Goal: Register for event/course

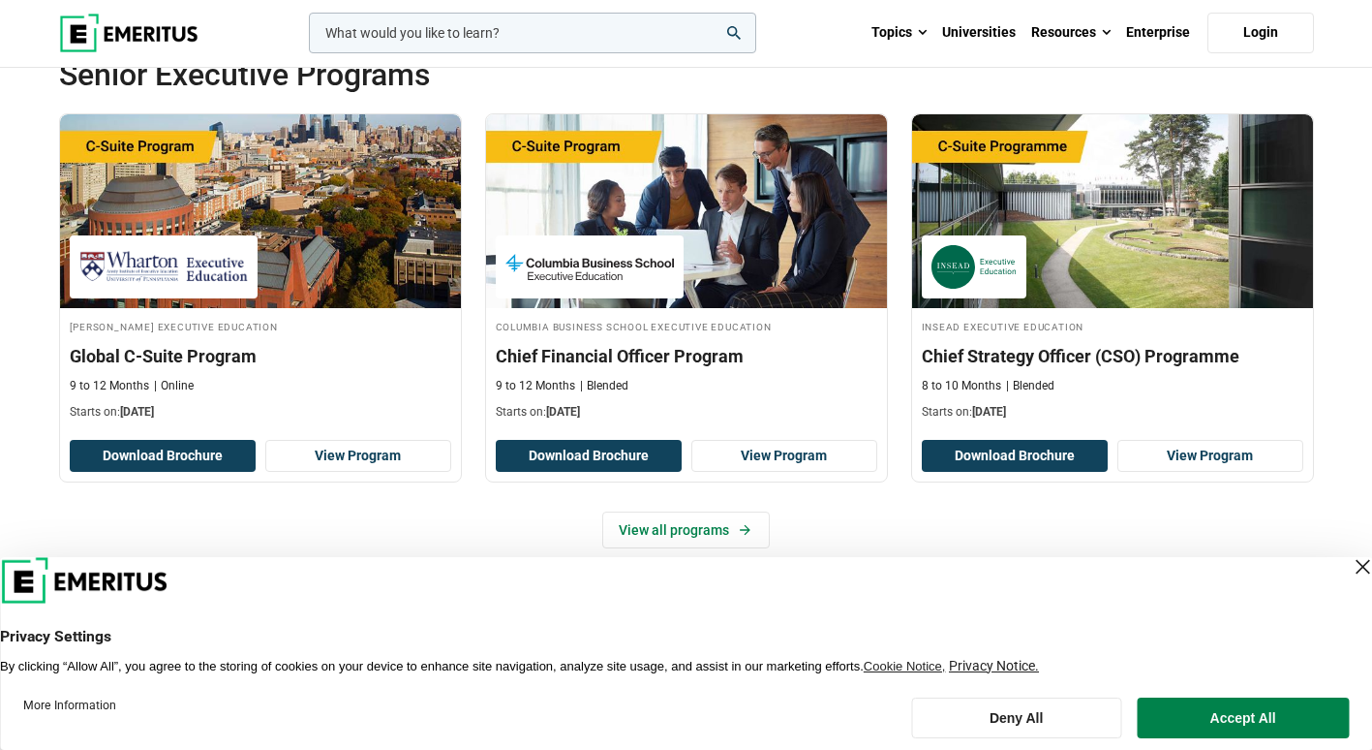
scroll to position [767, 0]
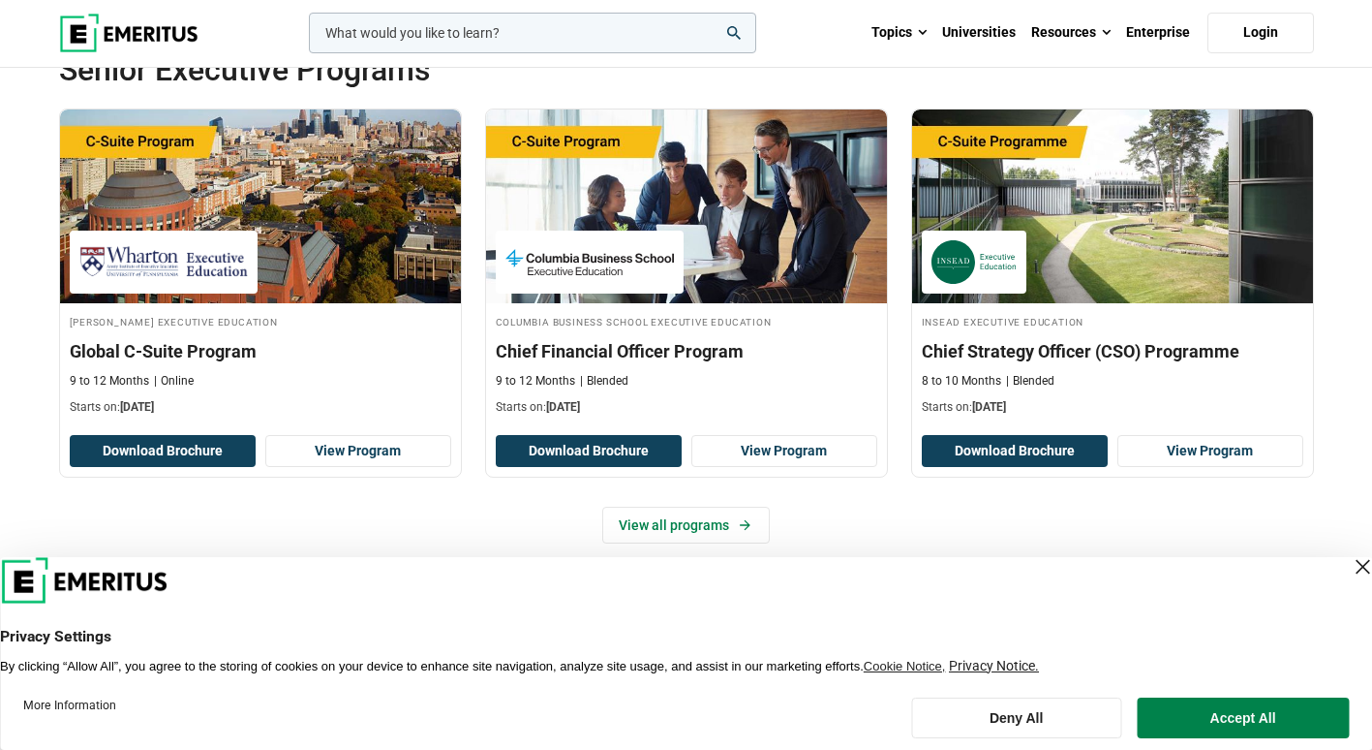
click at [1349, 569] on div "Close Layer" at bounding box center [1362, 566] width 27 height 27
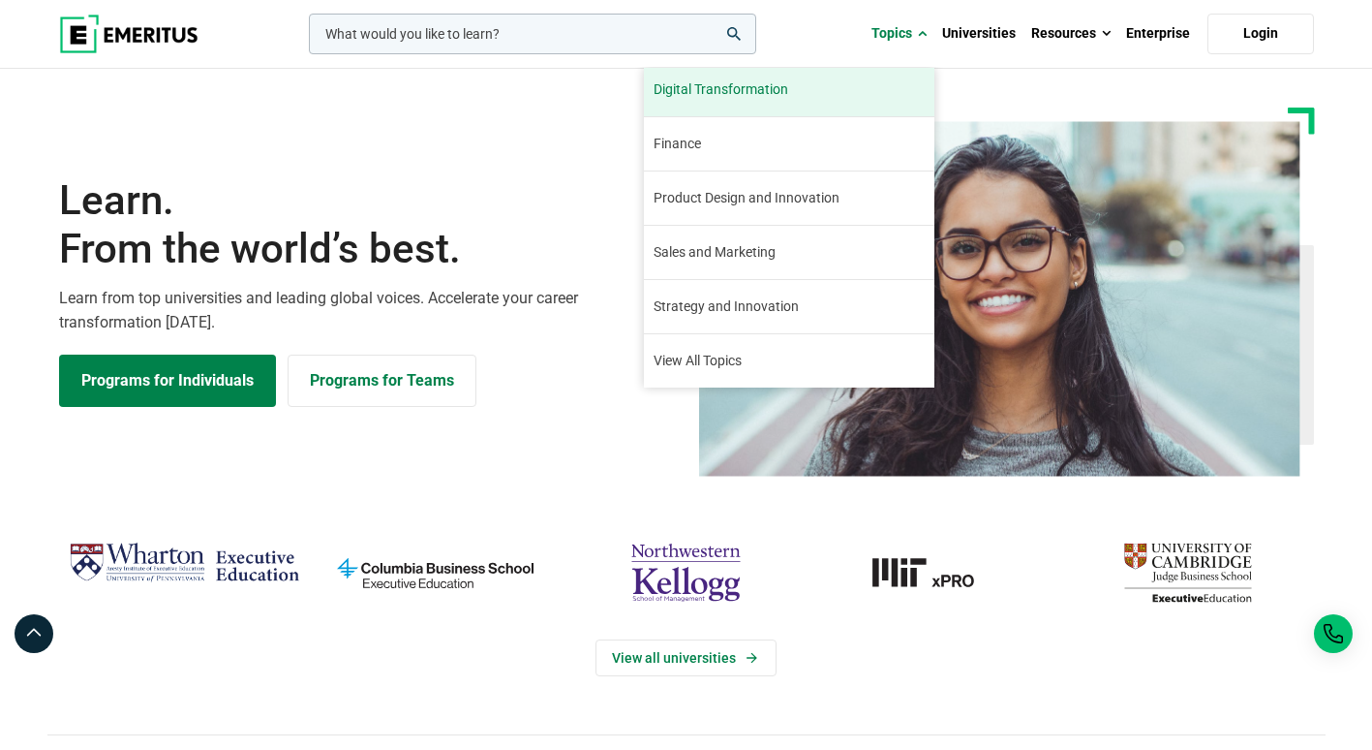
scroll to position [0, 0]
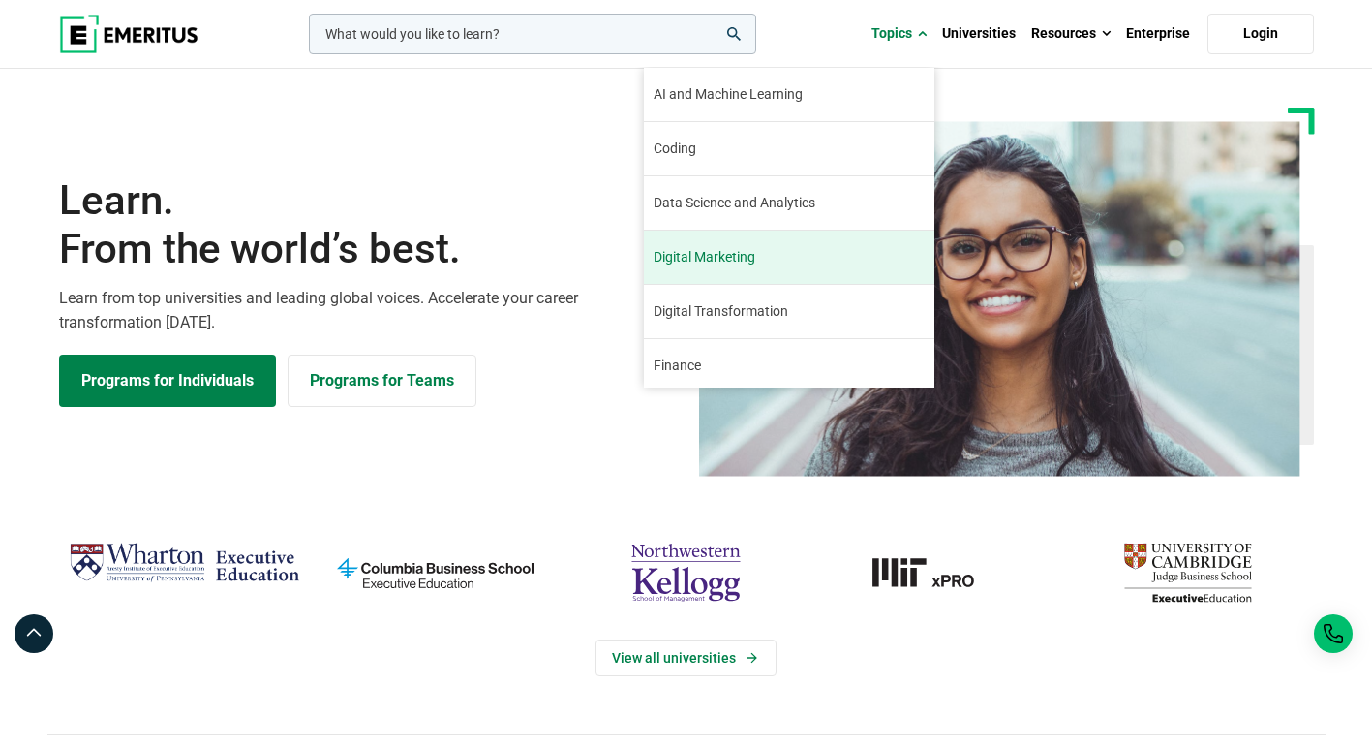
click at [768, 266] on link "Digital Marketing Digital marketing has been a booming industry since its incep…" at bounding box center [789, 257] width 291 height 53
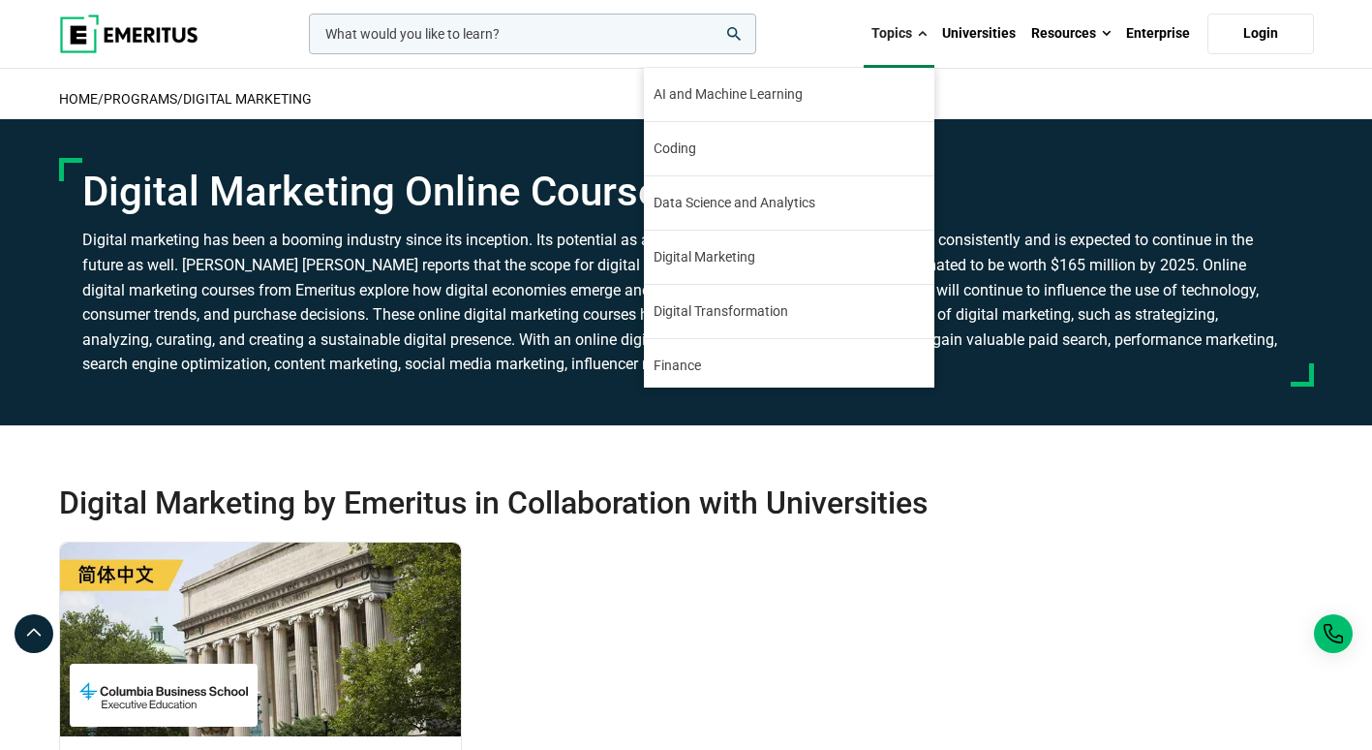
click at [908, 44] on link "Topics" at bounding box center [899, 34] width 71 height 68
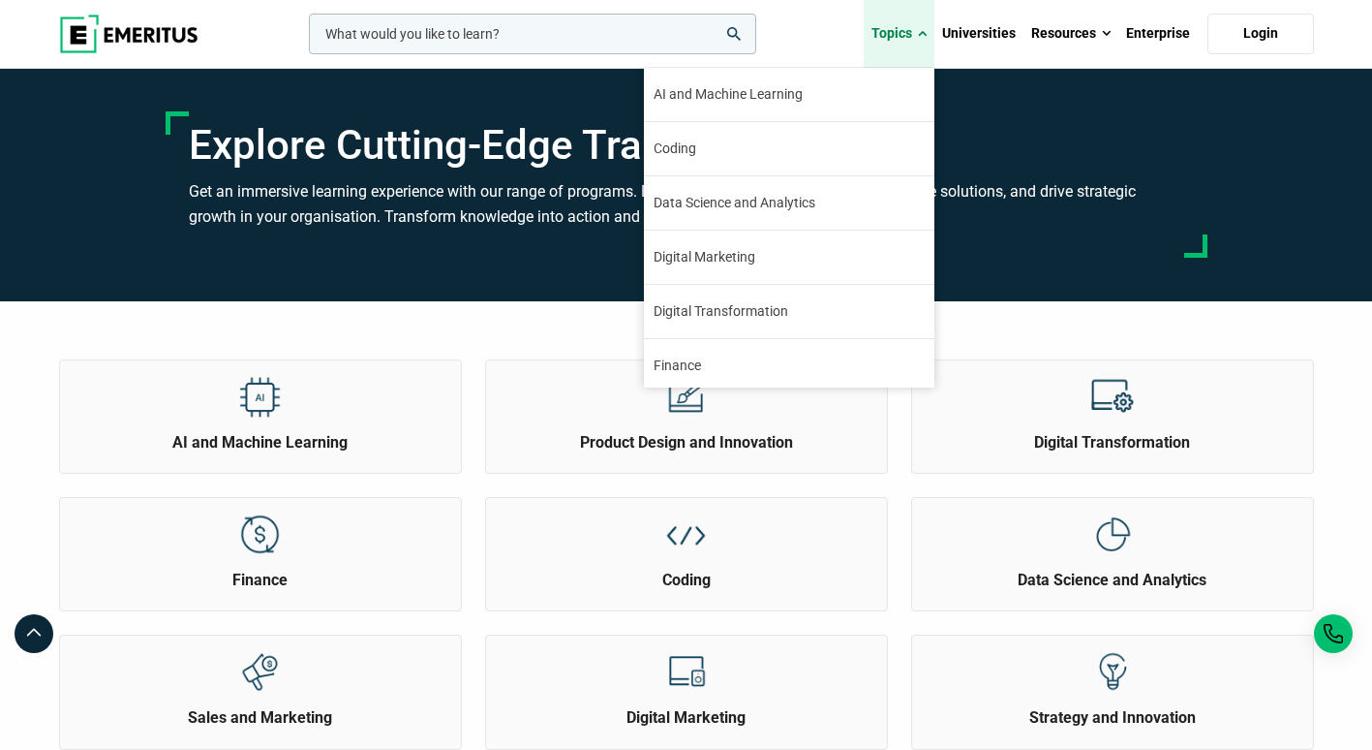
click at [905, 24] on link "Topics" at bounding box center [899, 34] width 71 height 68
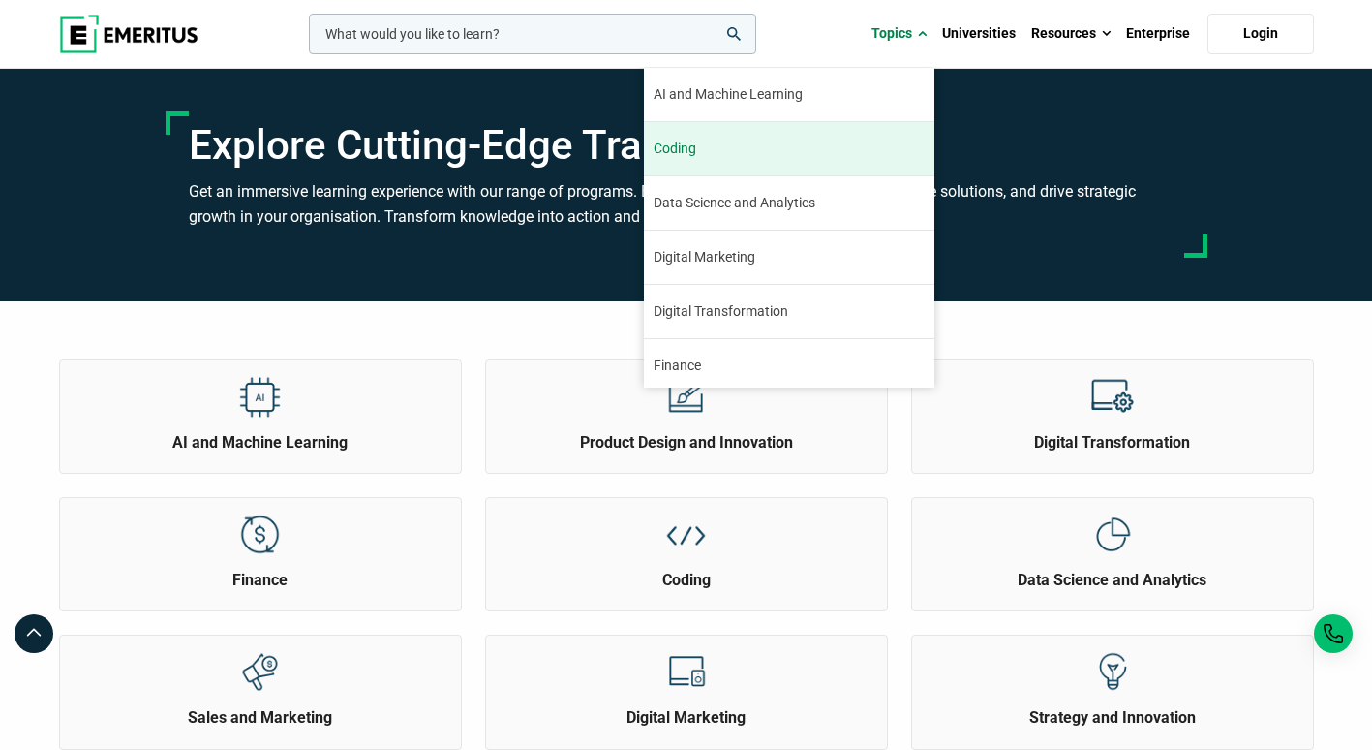
click at [770, 149] on link "Coding The world of coding has been changing rapidly in recent years. While cod…" at bounding box center [789, 148] width 291 height 53
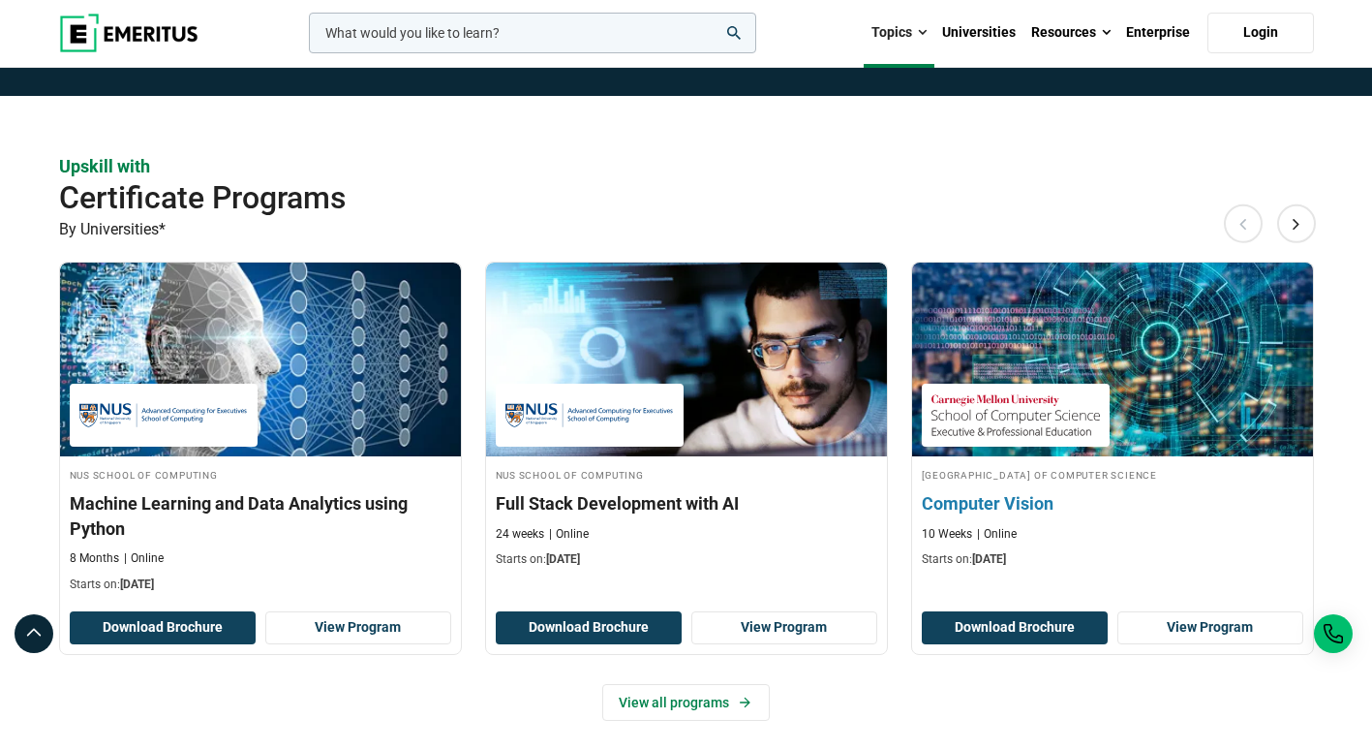
scroll to position [332, 0]
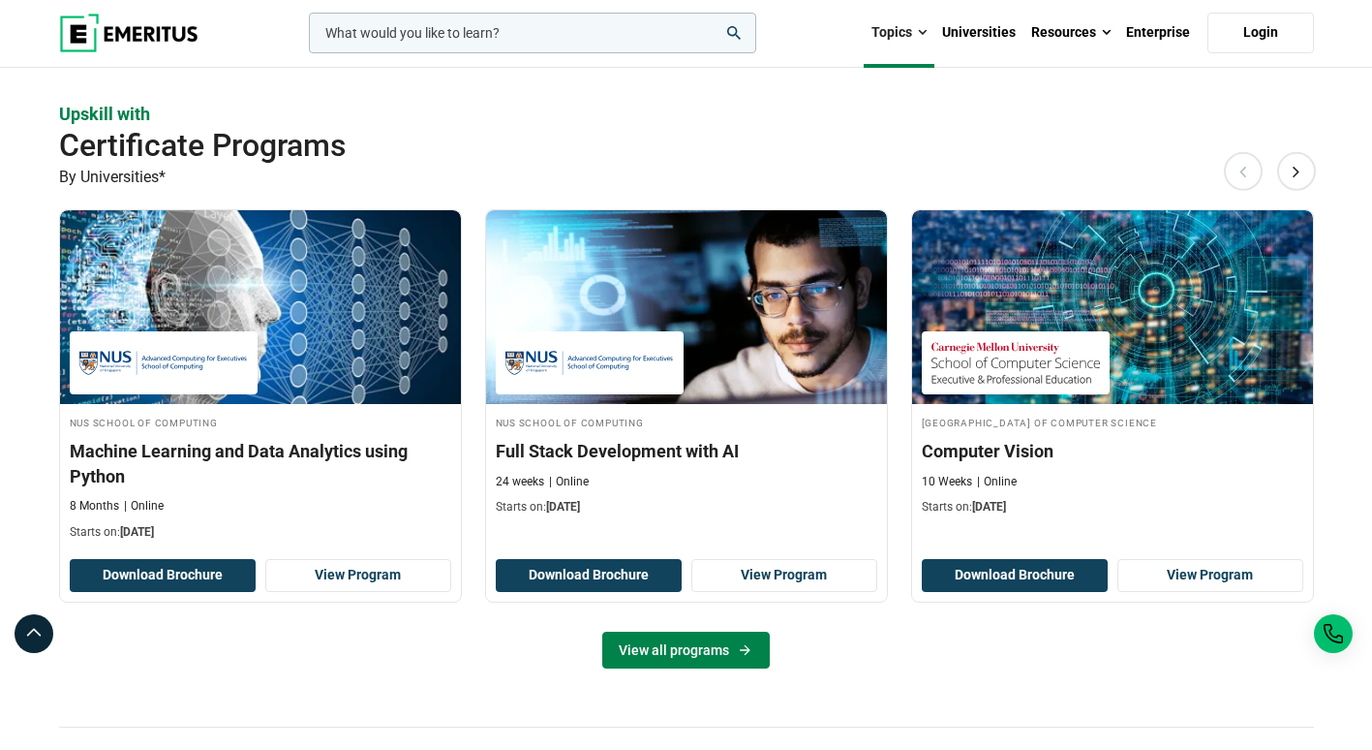
click at [727, 656] on link "View all programs" at bounding box center [686, 649] width 168 height 37
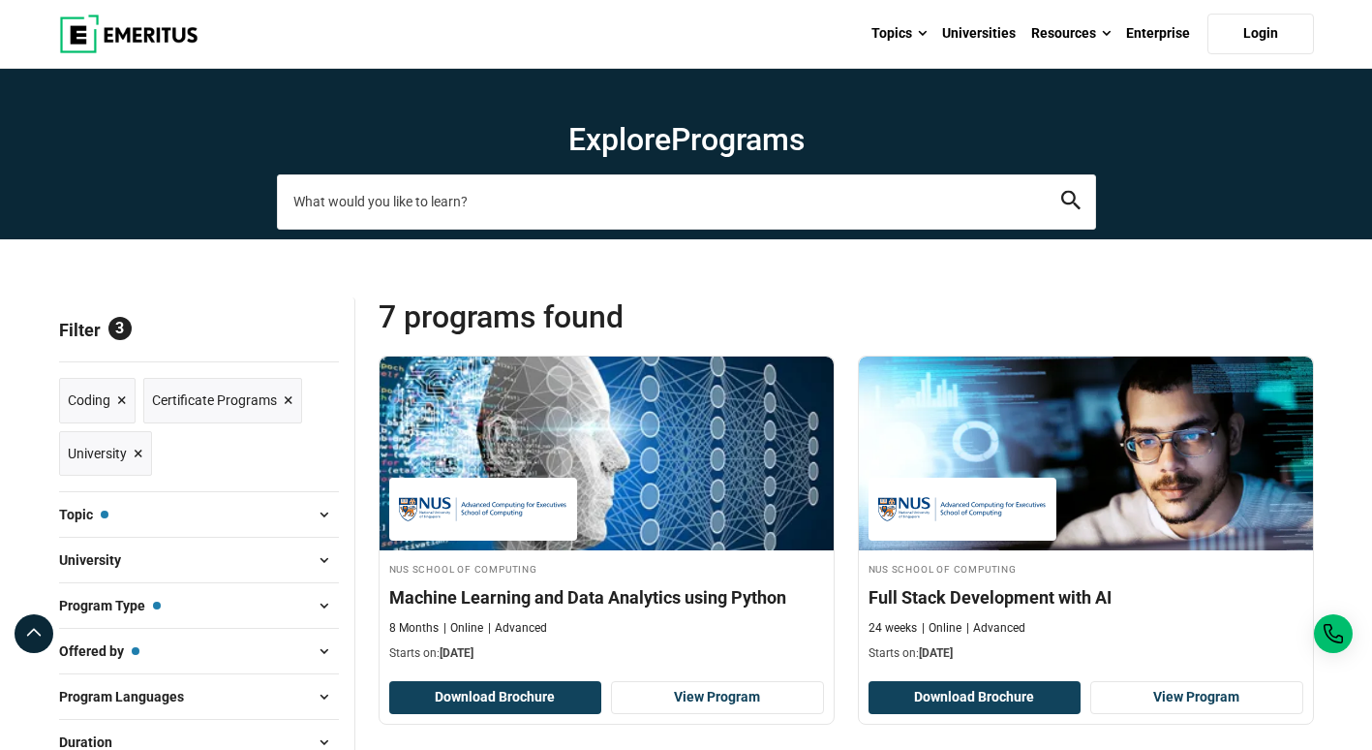
click at [554, 216] on input "search-page" at bounding box center [686, 201] width 819 height 54
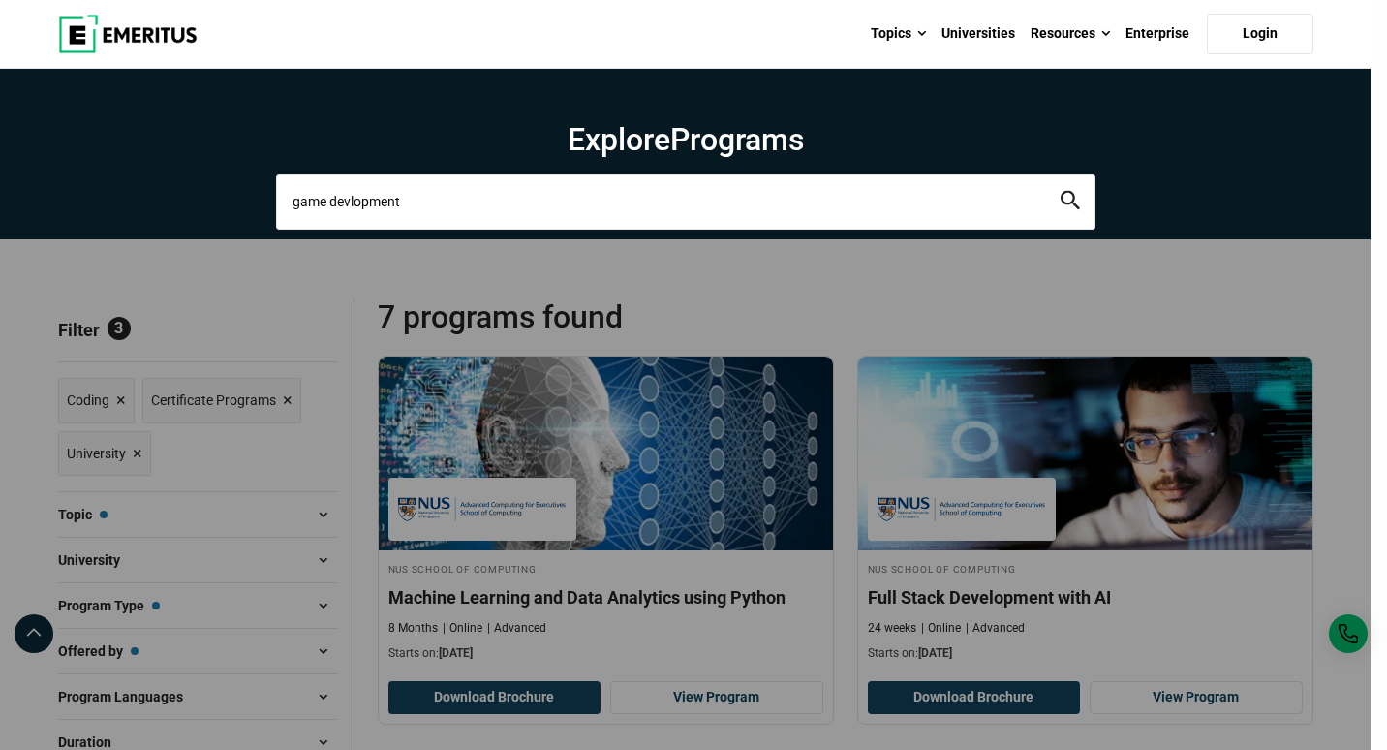
type input "game devlopment"
click at [1061, 191] on button "search" at bounding box center [1070, 202] width 19 height 22
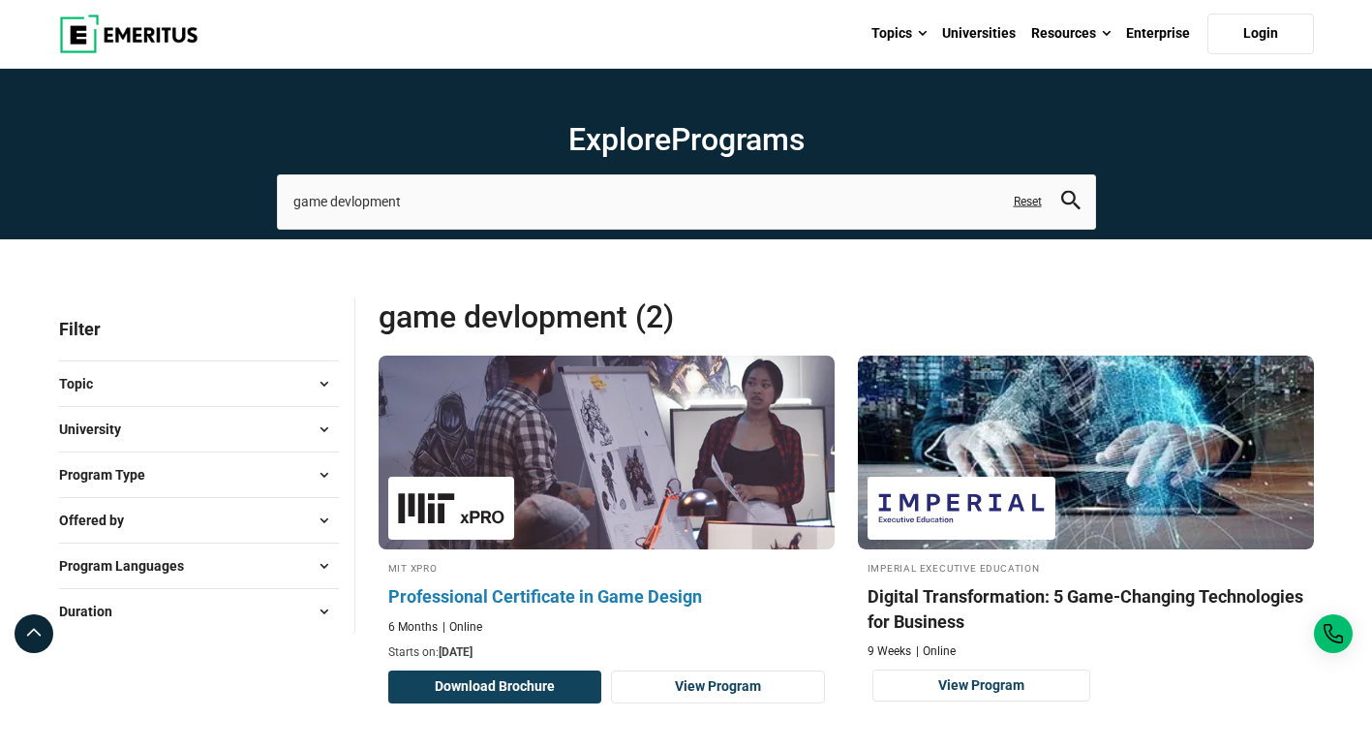
scroll to position [261, 0]
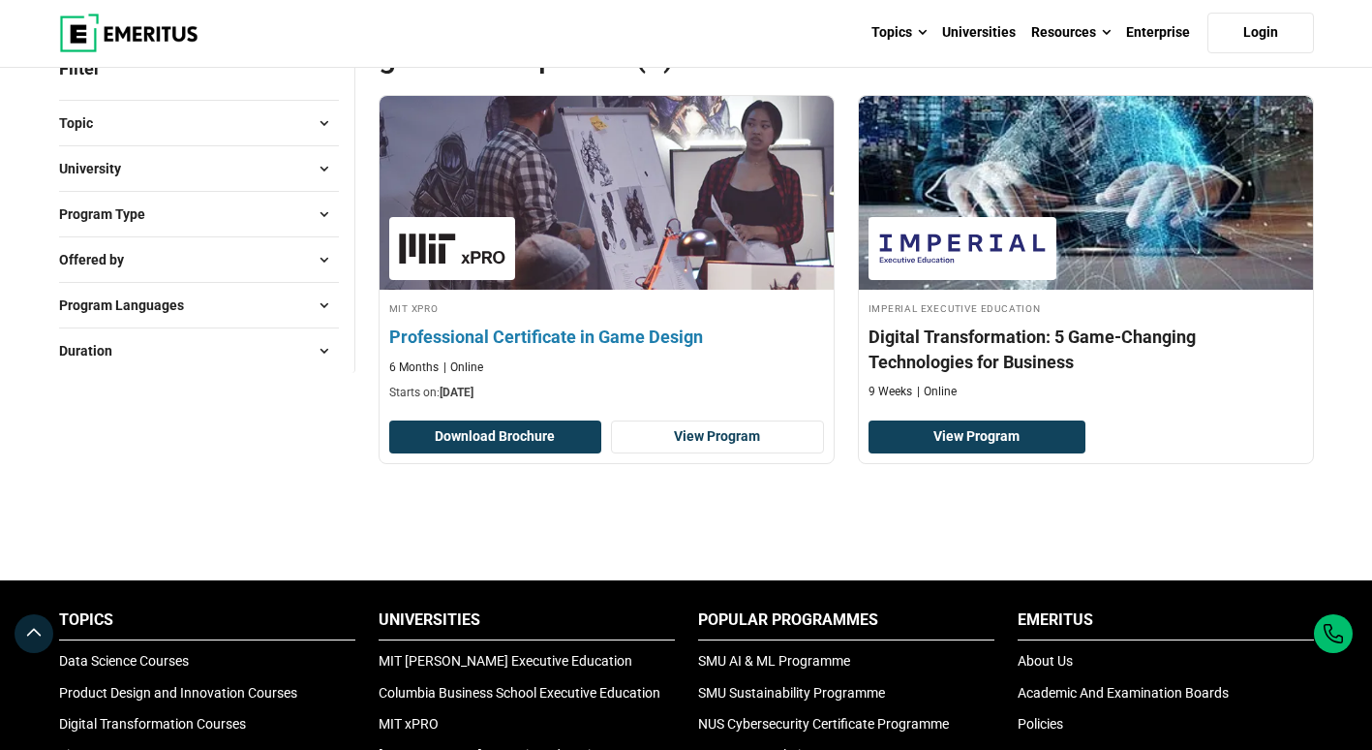
click at [617, 226] on img at bounding box center [606, 192] width 500 height 213
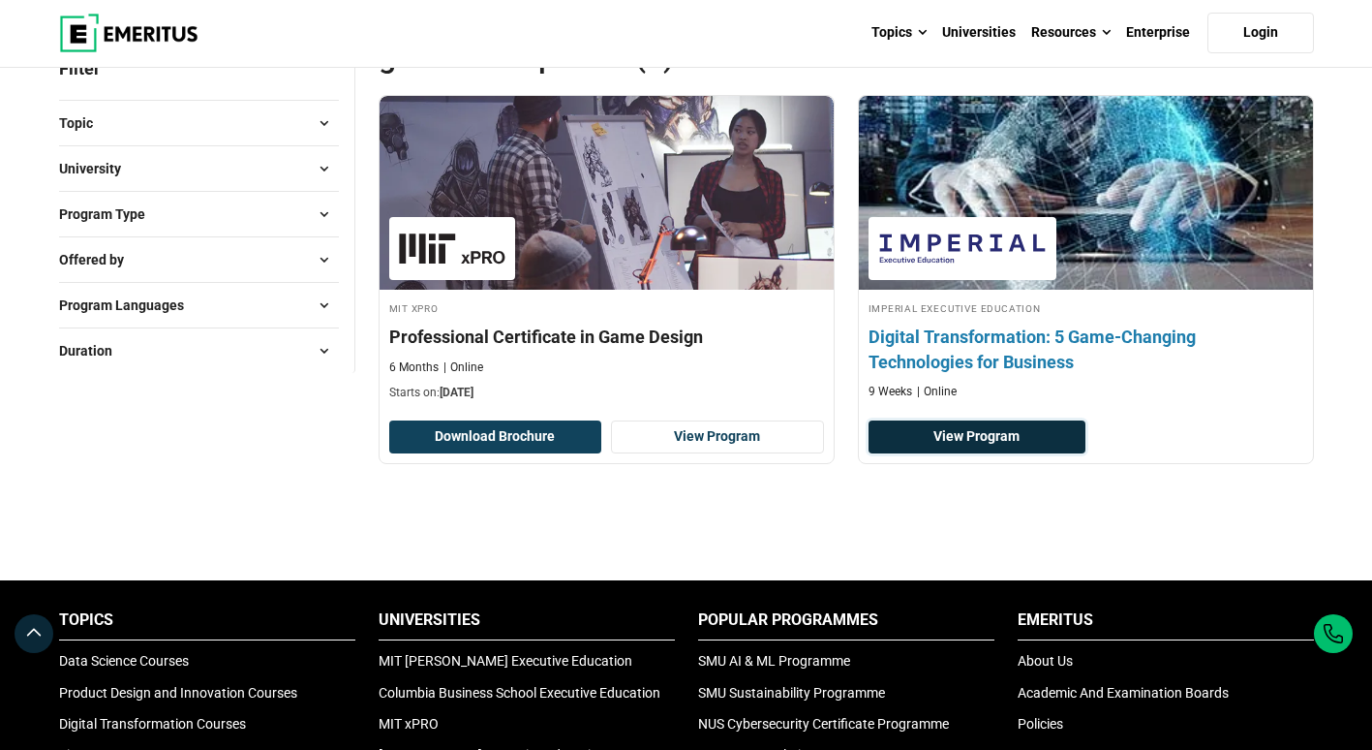
click at [970, 430] on link "View Program" at bounding box center [978, 436] width 218 height 33
